Goal: Find contact information: Find contact information

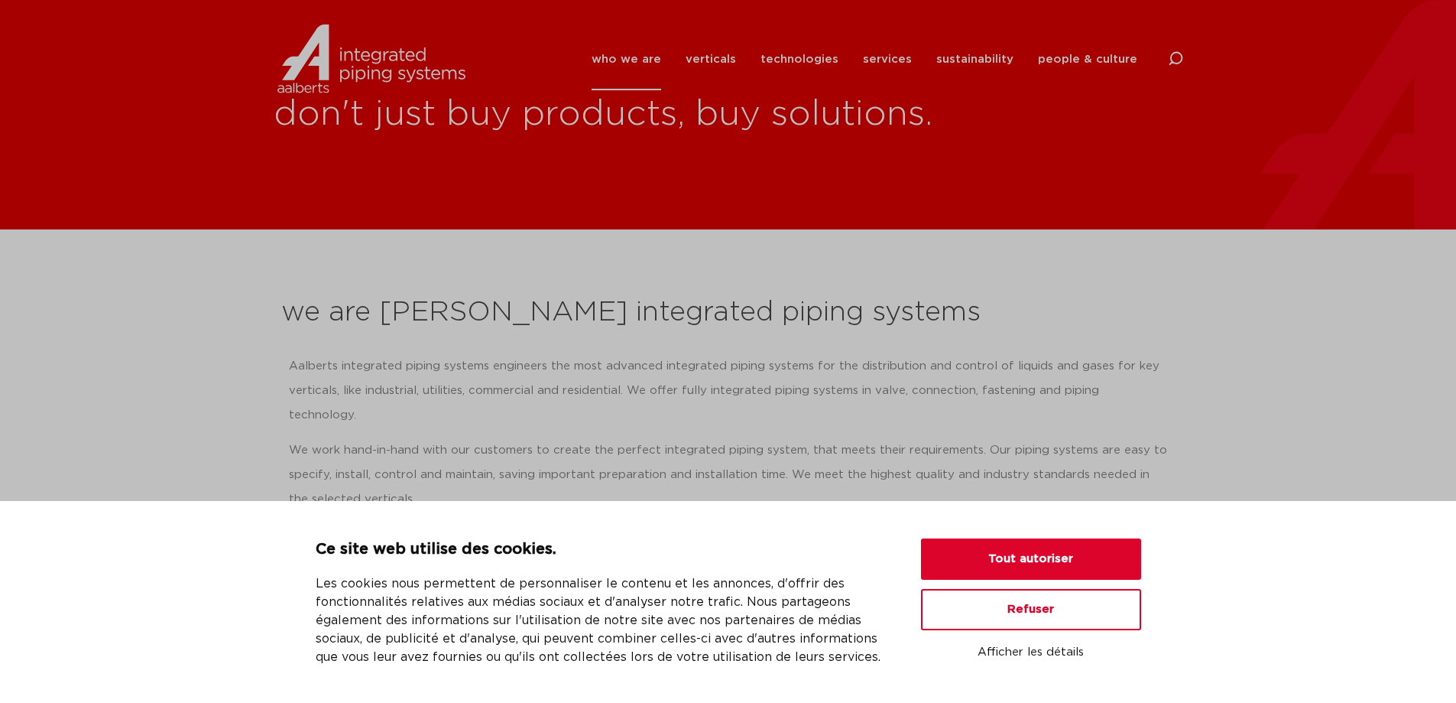
click at [958, 148] on div "don't just buy products, buy solutions." at bounding box center [728, 114] width 1456 height 229
click at [975, 551] on button "Tout autoriser" at bounding box center [1031, 558] width 220 height 41
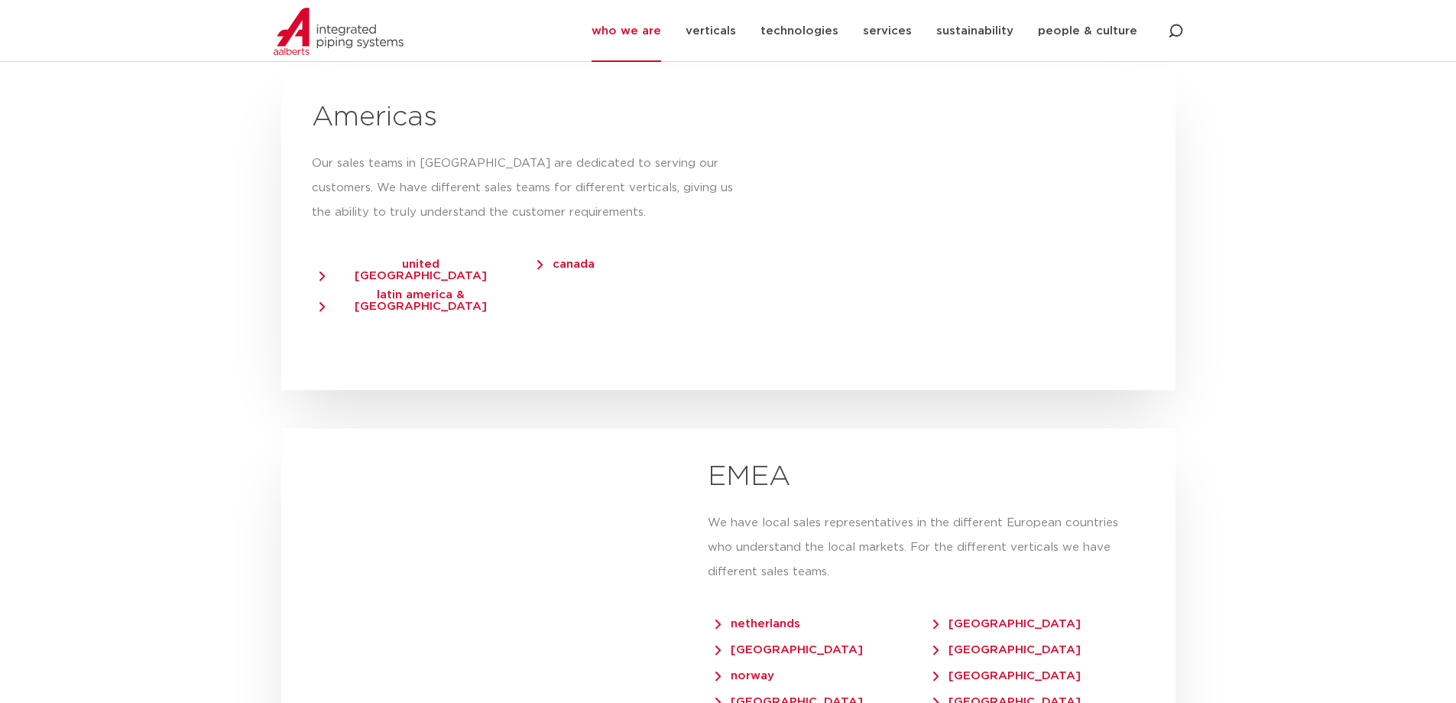
scroll to position [2752, 0]
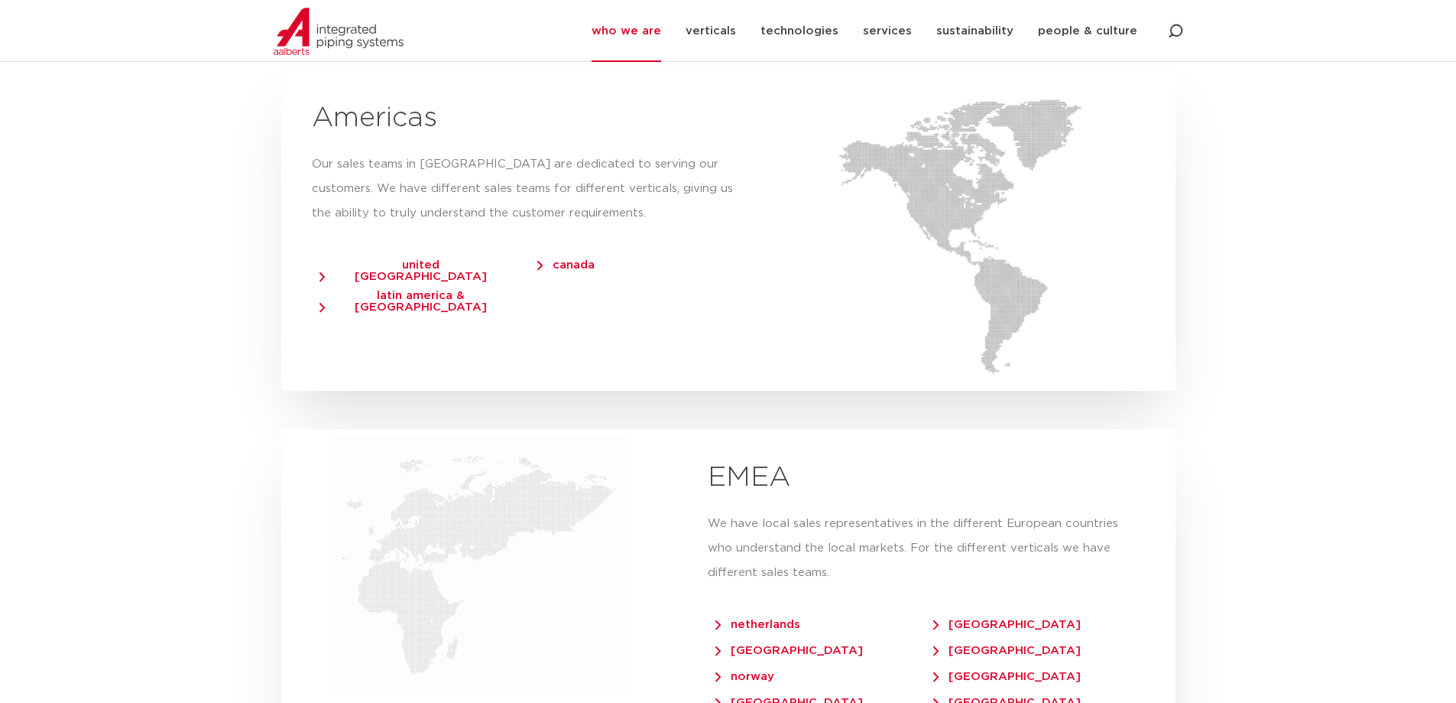
click at [580, 259] on span "canada" at bounding box center [565, 264] width 57 height 11
click at [540, 259] on span "canada" at bounding box center [565, 264] width 57 height 11
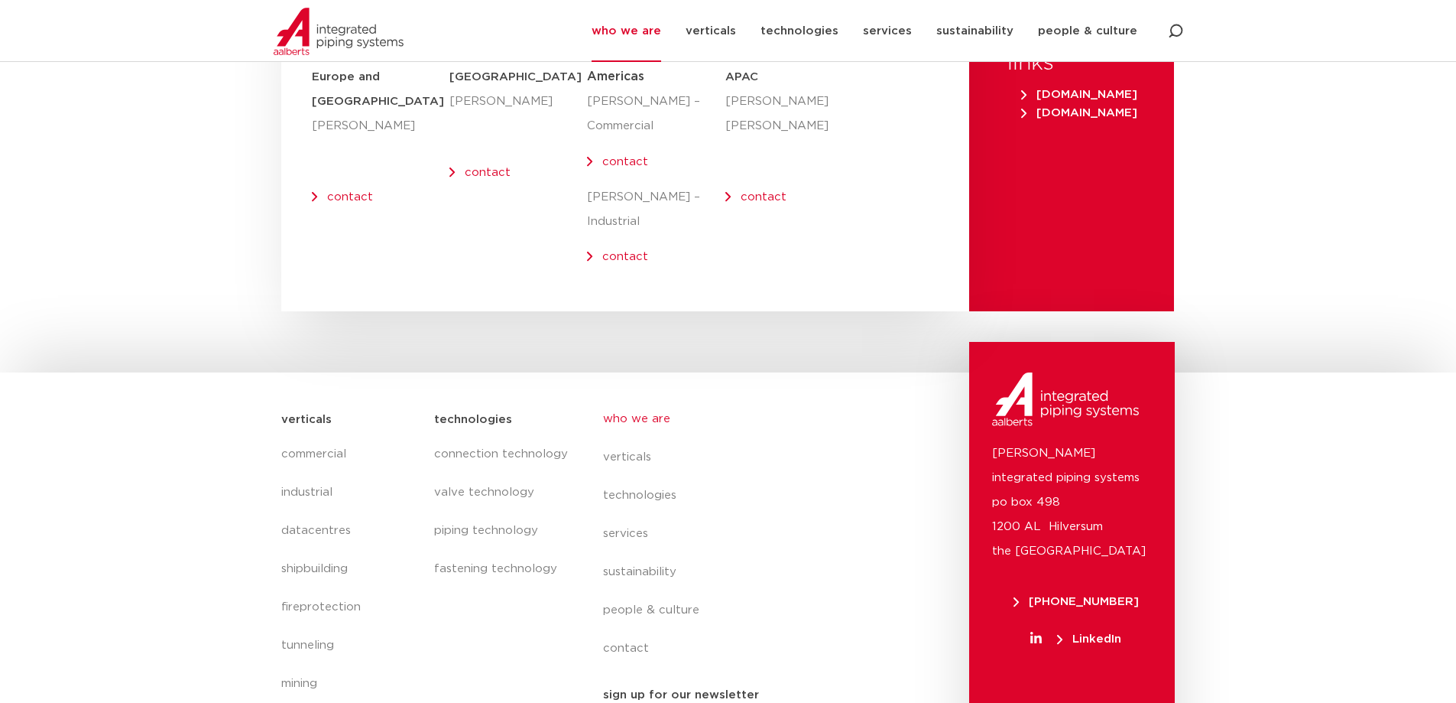
scroll to position [6290, 0]
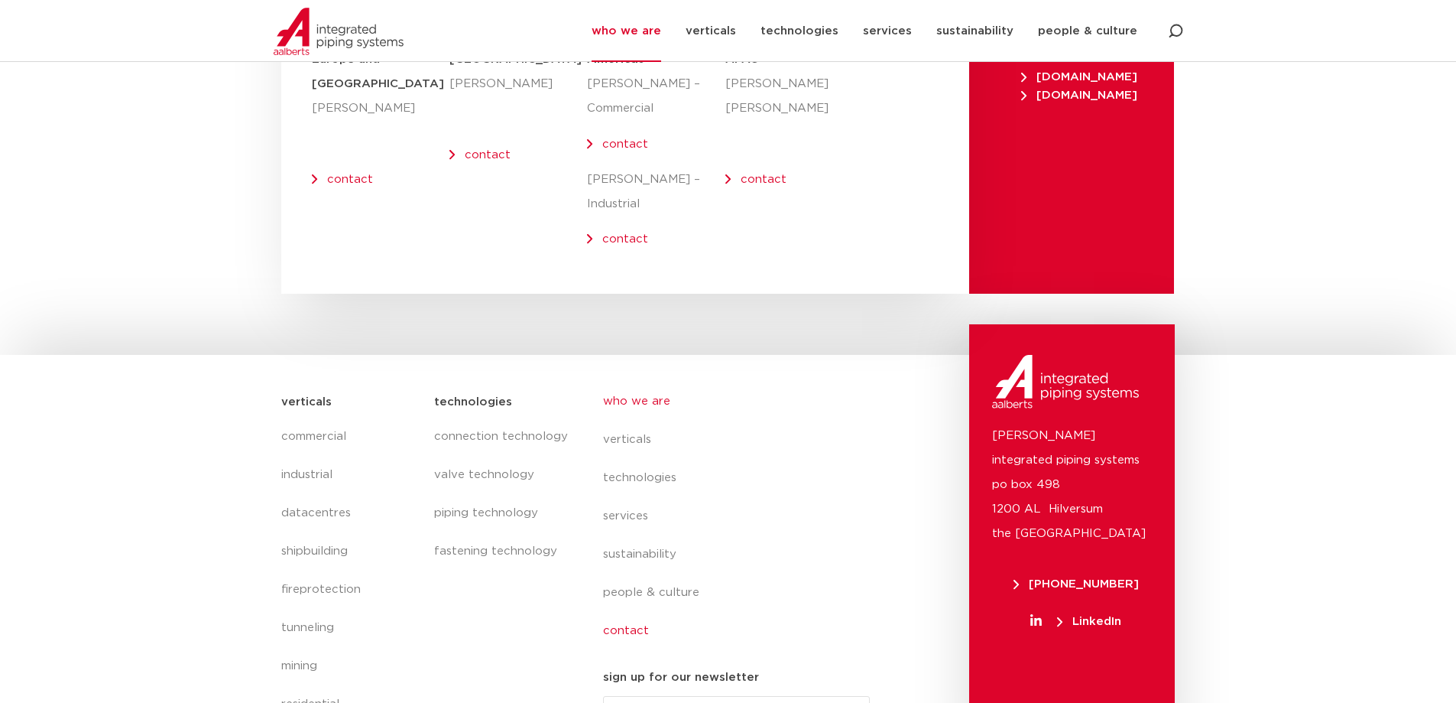
click at [612, 612] on link "contact" at bounding box center [743, 631] width 280 height 38
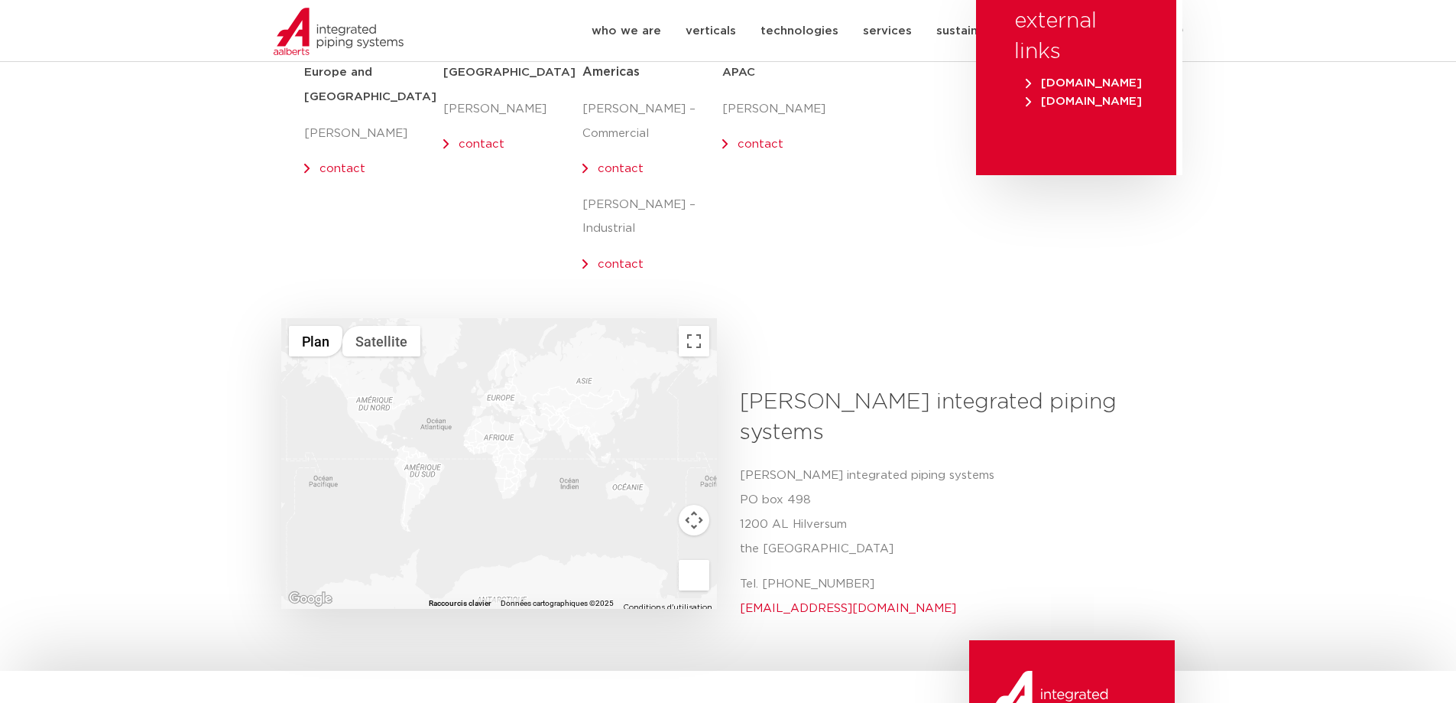
scroll to position [306, 0]
click at [368, 376] on div at bounding box center [499, 462] width 436 height 290
